Goal: Find specific page/section: Find specific page/section

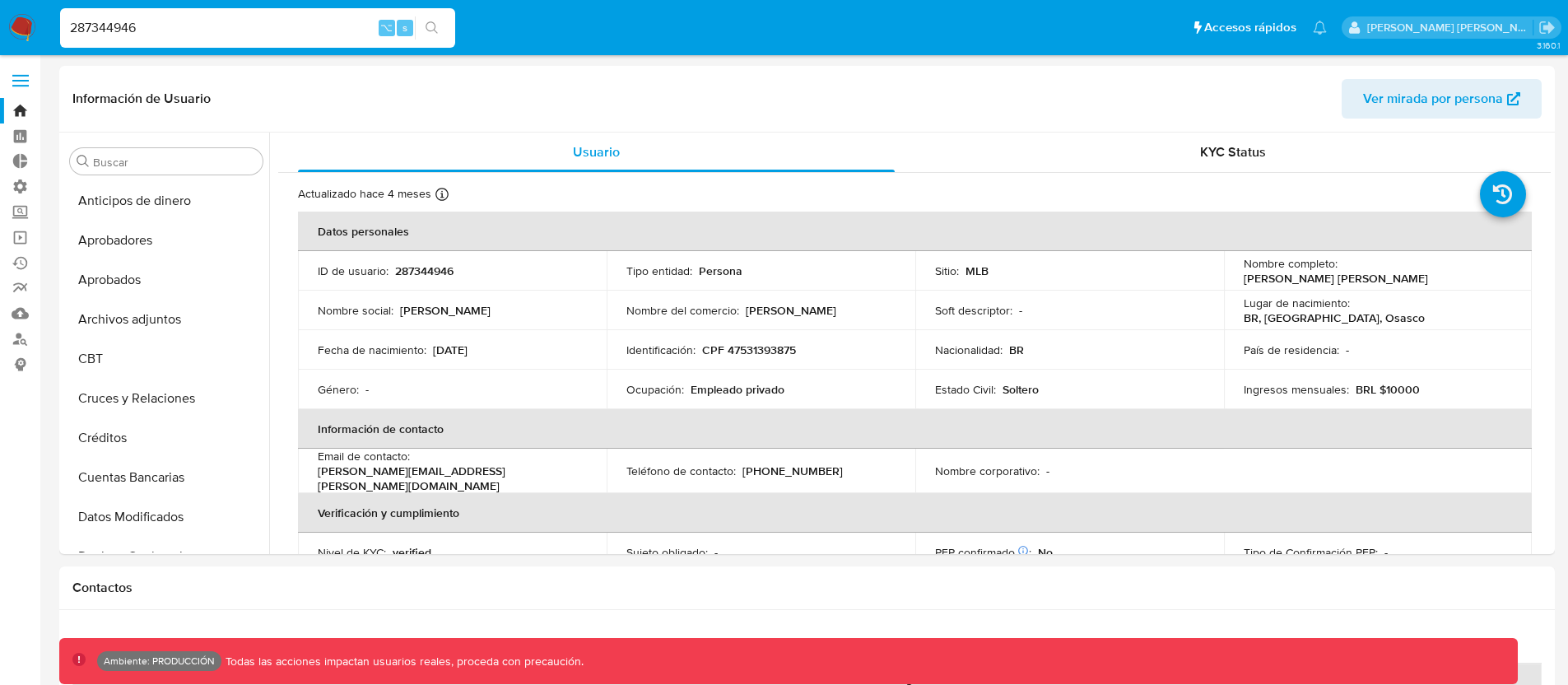
select select "10"
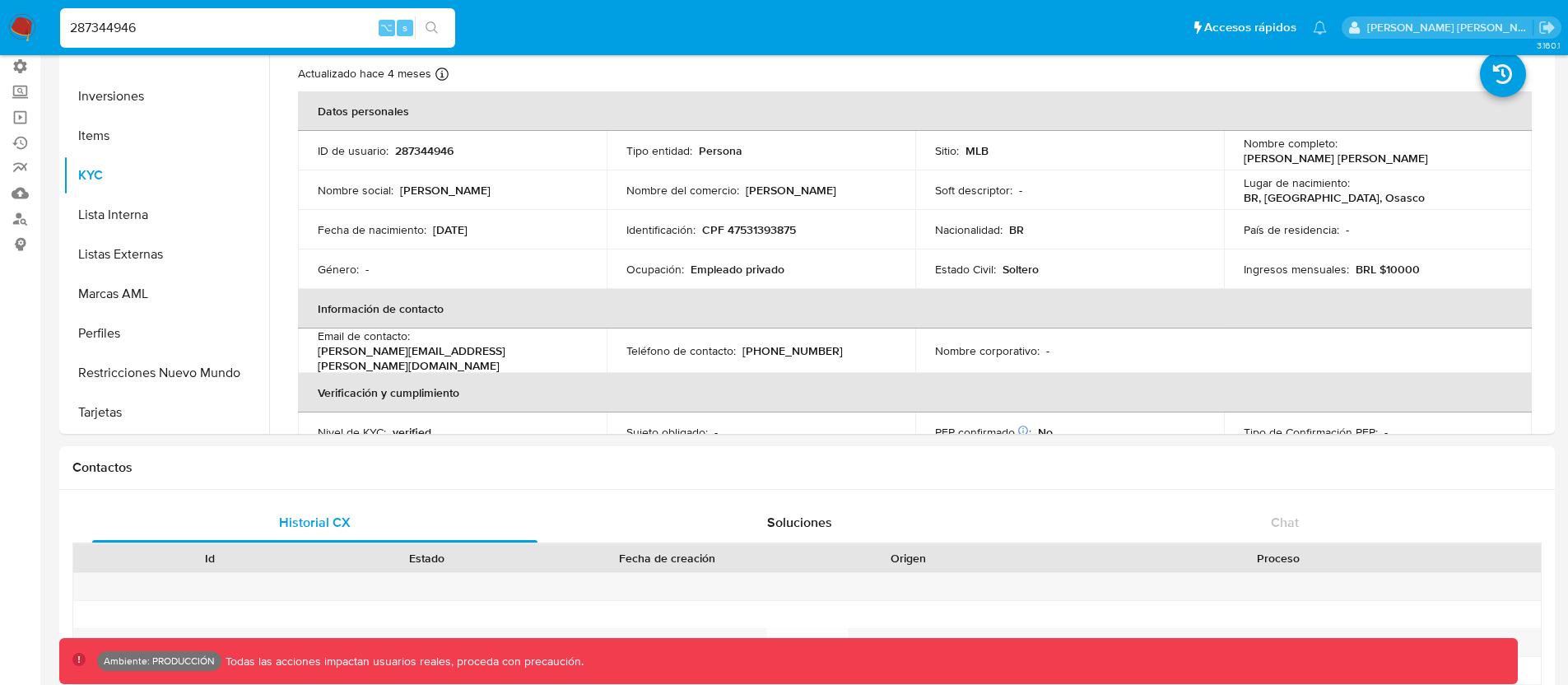
click at [228, 38] on div "287344946 ⌥ s" at bounding box center [258, 27] width 395 height 39
click at [244, 22] on input "287344946" at bounding box center [258, 28] width 395 height 21
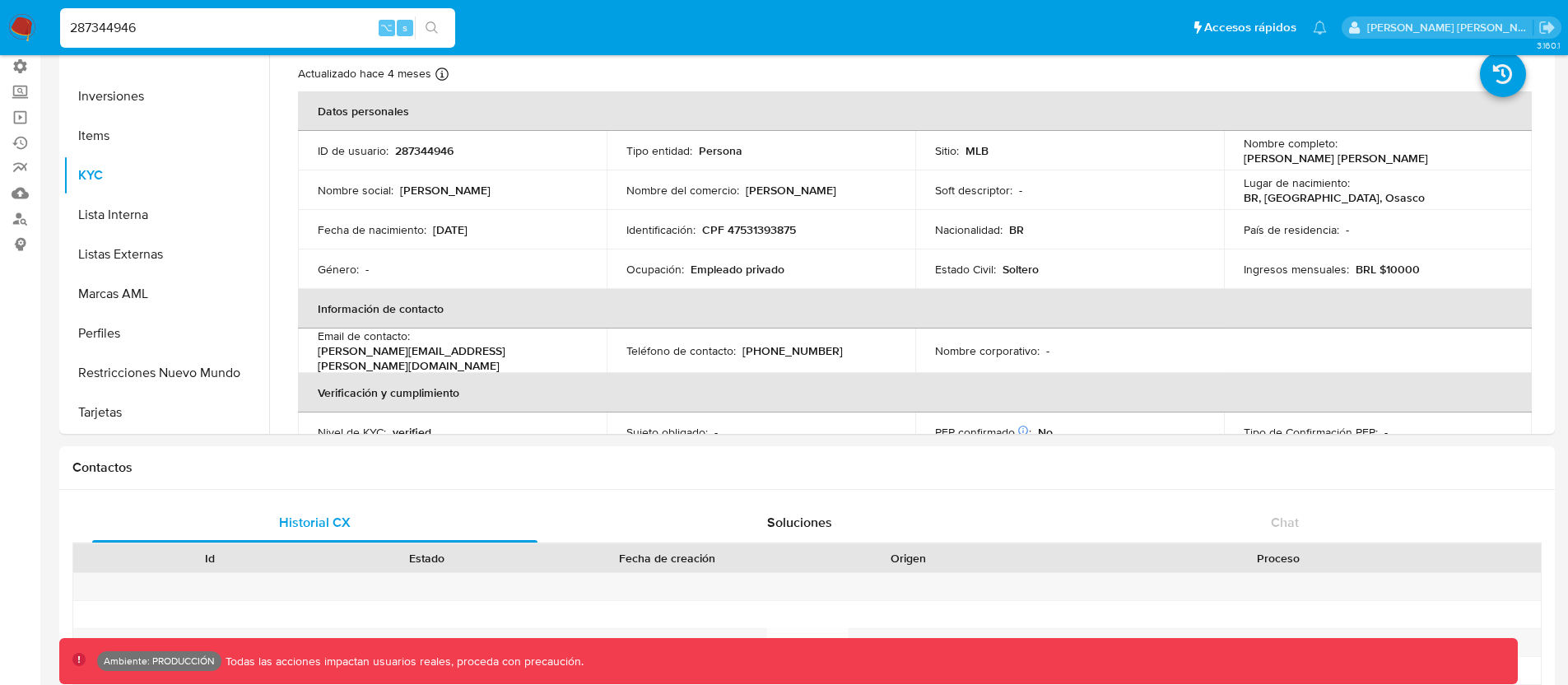
paste input "1249845855"
type input "1249845855"
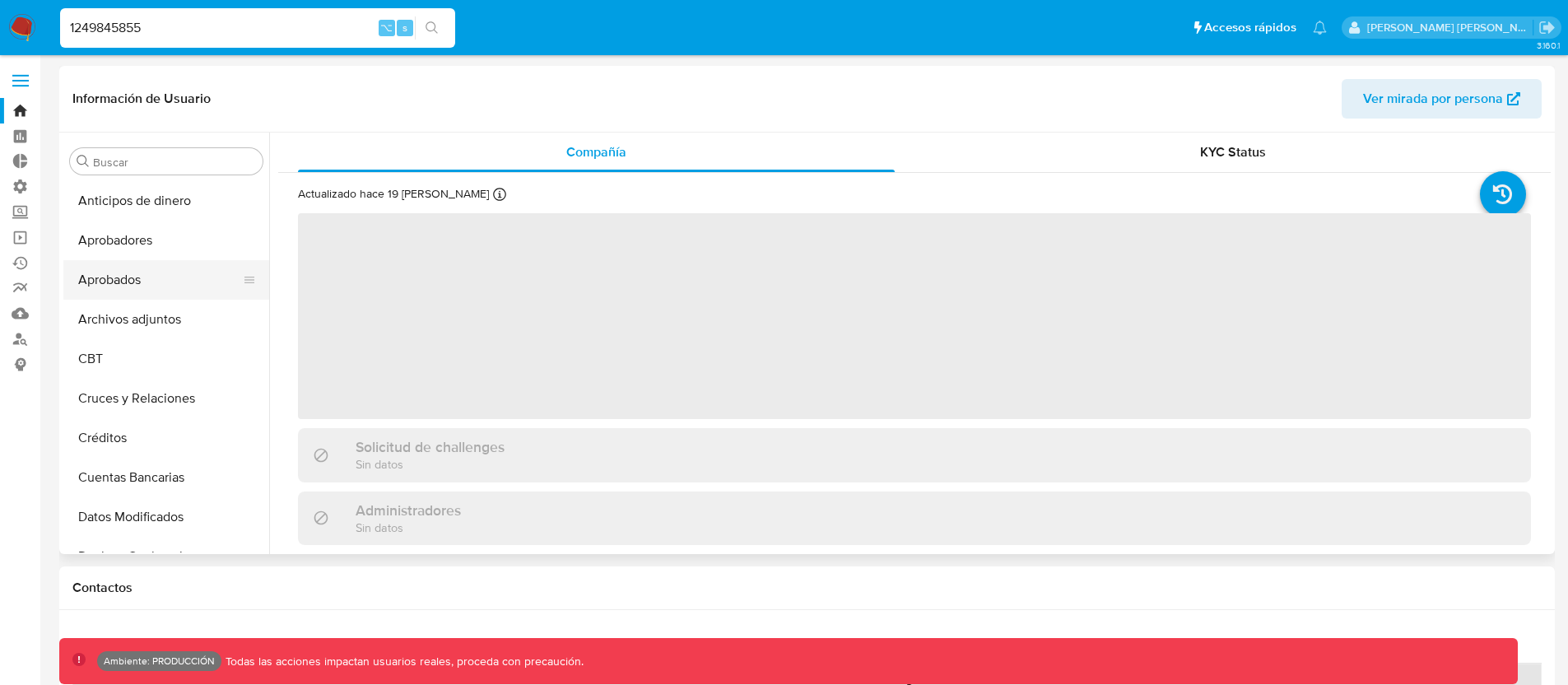
select select "10"
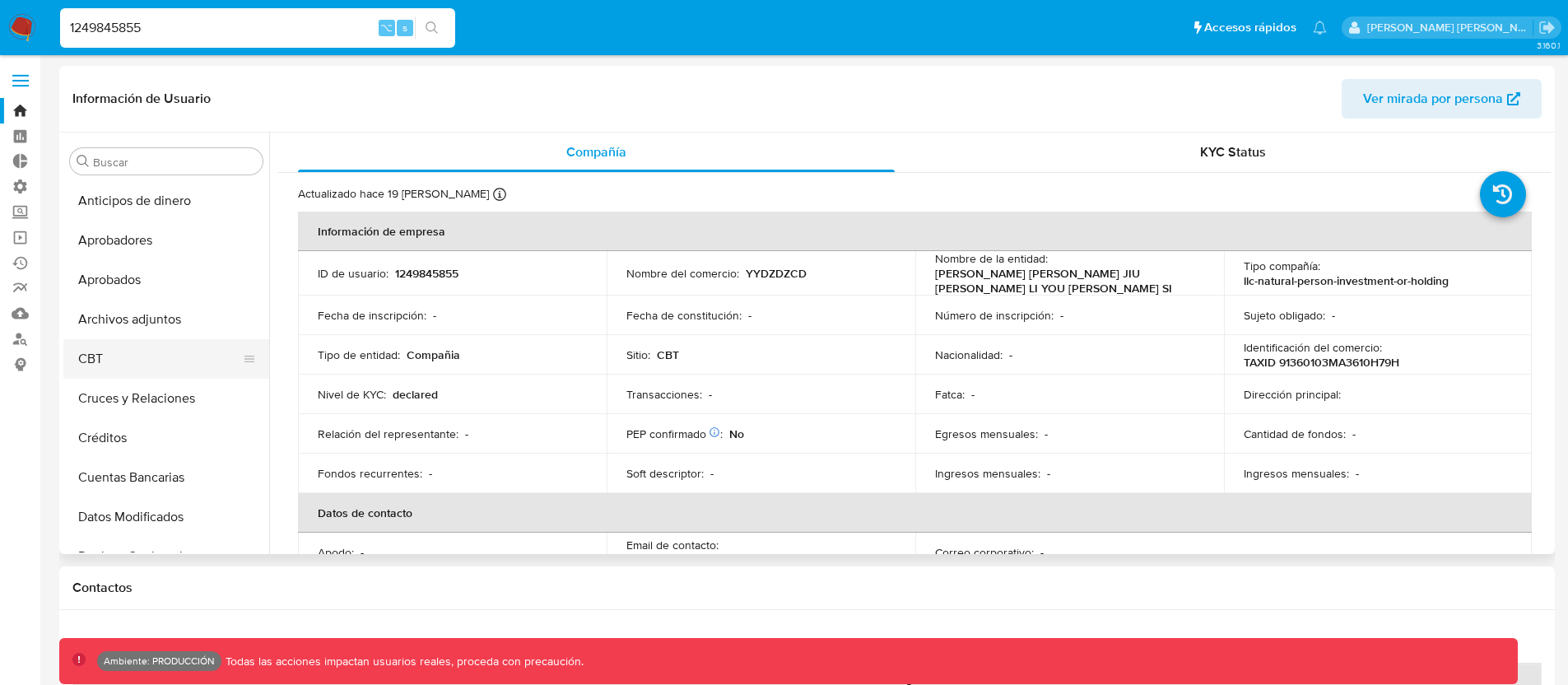
click at [96, 363] on button "CBT" at bounding box center [160, 359] width 193 height 39
